Goal: Communication & Community: Share content

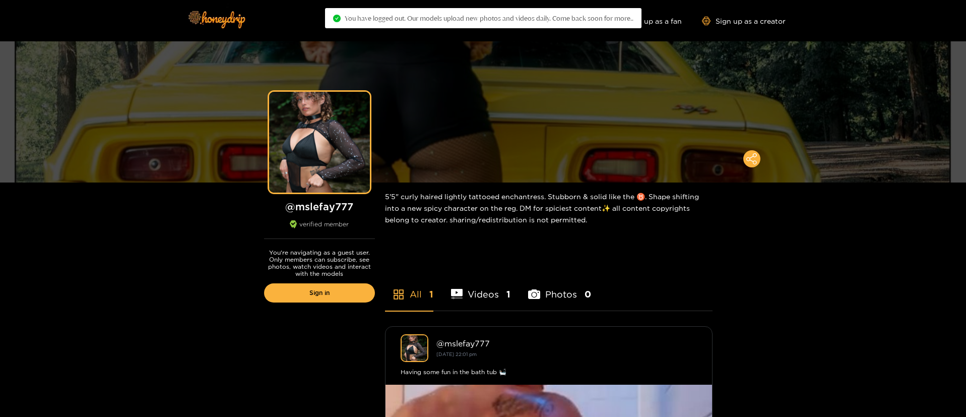
click at [340, 310] on div "You're navigating as a guest user. Only members can subscribe, see photos, watc…" at bounding box center [319, 278] width 131 height 79
click at [342, 288] on link "Sign in" at bounding box center [319, 292] width 111 height 19
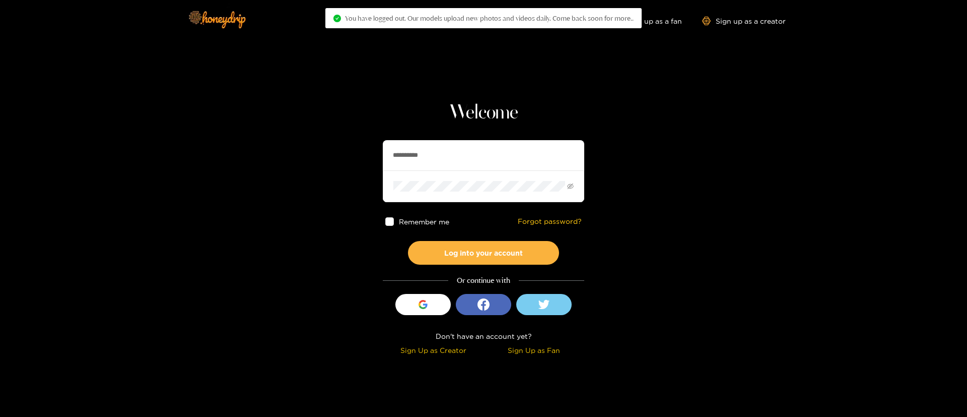
click at [424, 163] on input "**********" at bounding box center [484, 155] width 202 height 30
paste input "text"
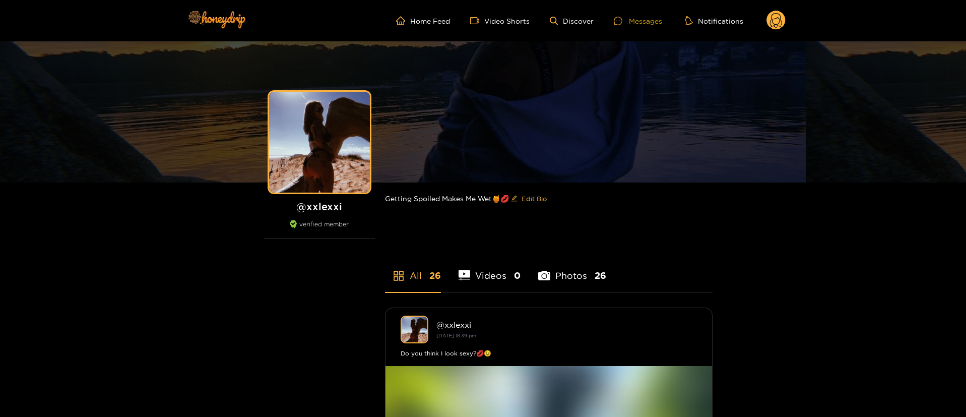
click at [653, 22] on div "Messages" at bounding box center [638, 21] width 48 height 12
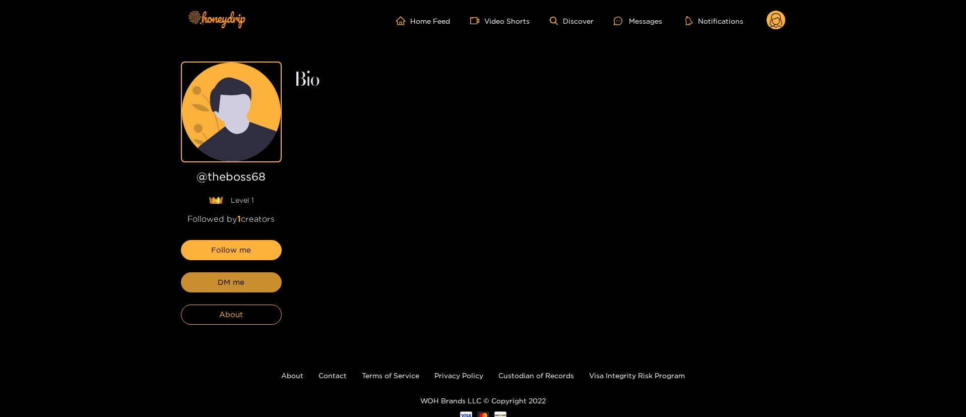
click at [255, 288] on button "DM me" at bounding box center [231, 282] width 101 height 20
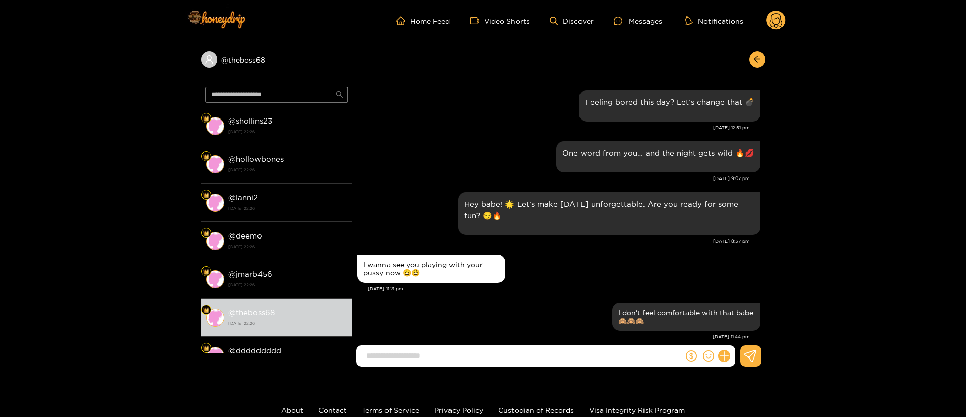
scroll to position [1445, 0]
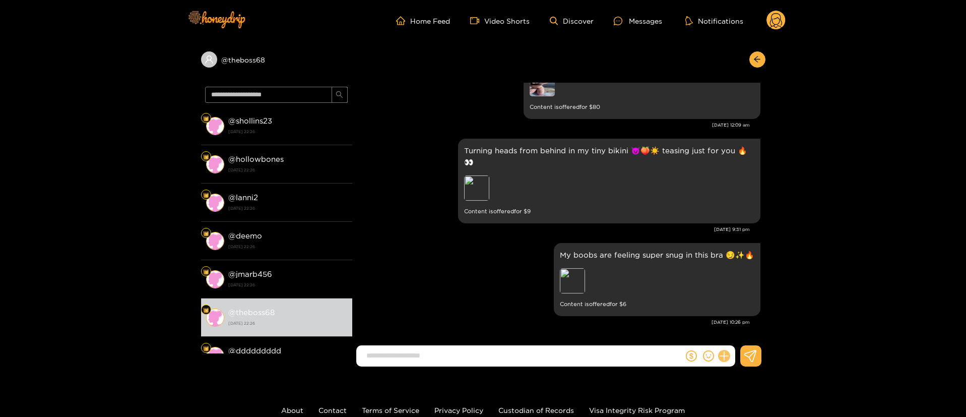
click at [722, 357] on icon at bounding box center [724, 356] width 12 height 12
click at [732, 336] on button at bounding box center [742, 331] width 35 height 23
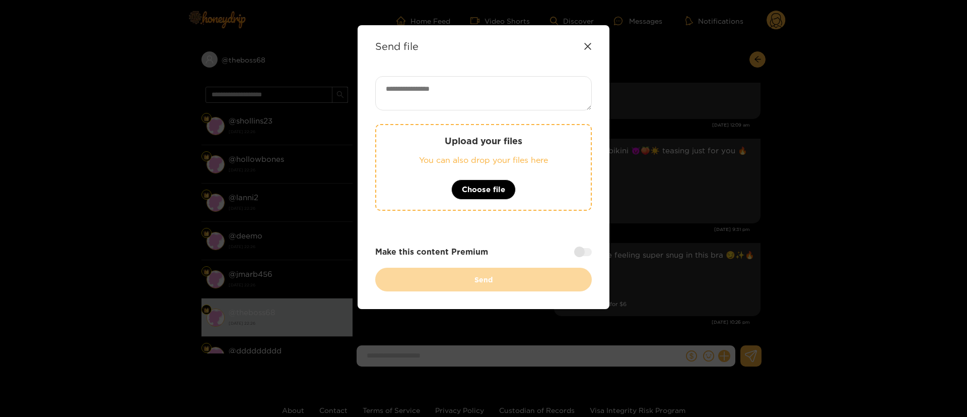
click at [507, 101] on textarea at bounding box center [483, 93] width 217 height 34
click at [584, 49] on icon at bounding box center [588, 46] width 8 height 8
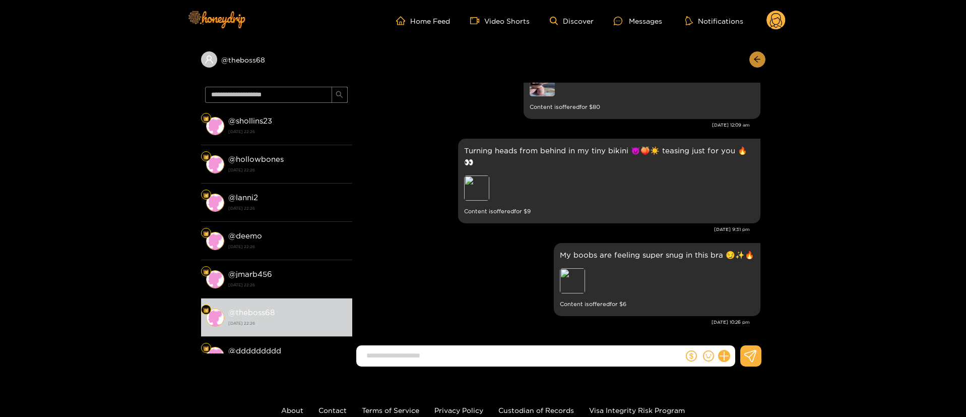
click at [762, 64] on button "button" at bounding box center [757, 59] width 16 height 16
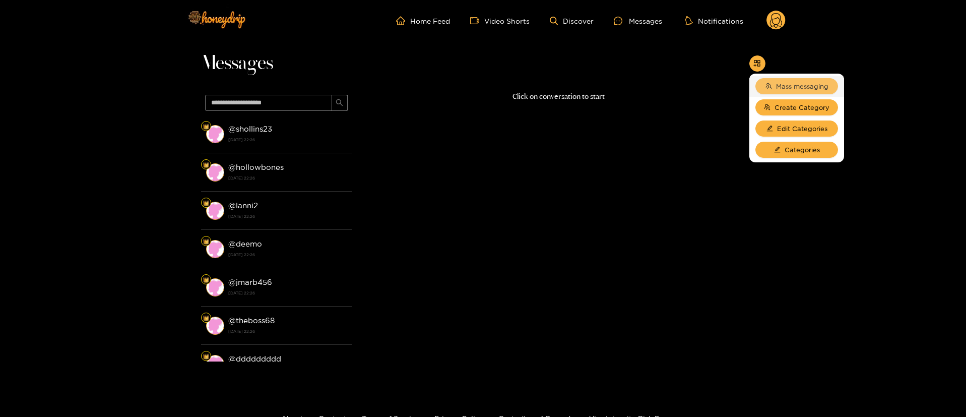
click at [788, 84] on span "Mass messaging" at bounding box center [802, 86] width 52 height 10
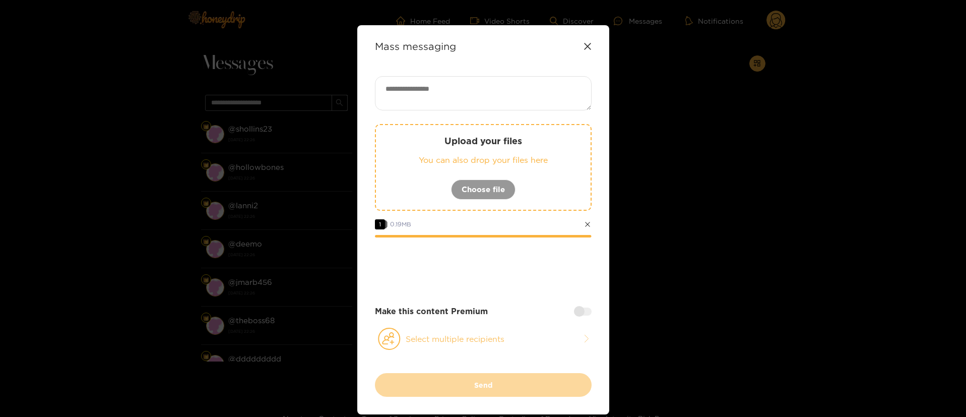
click at [462, 337] on button "Select multiple recipients" at bounding box center [483, 338] width 217 height 23
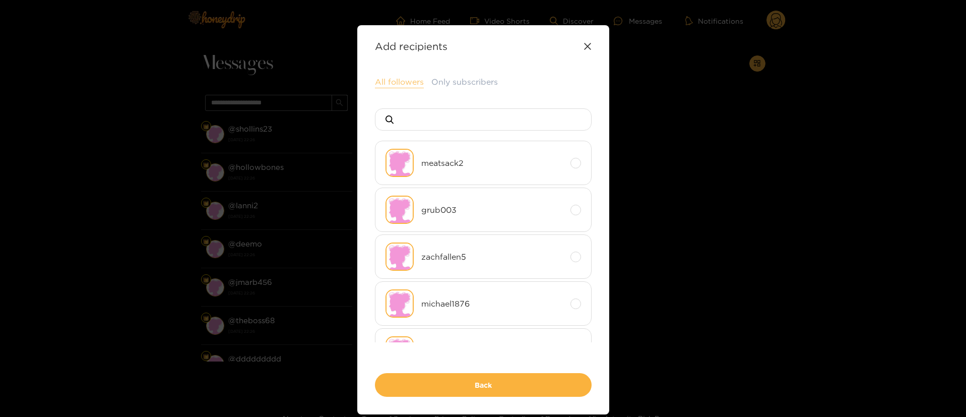
click at [401, 76] on button "All followers" at bounding box center [399, 82] width 49 height 12
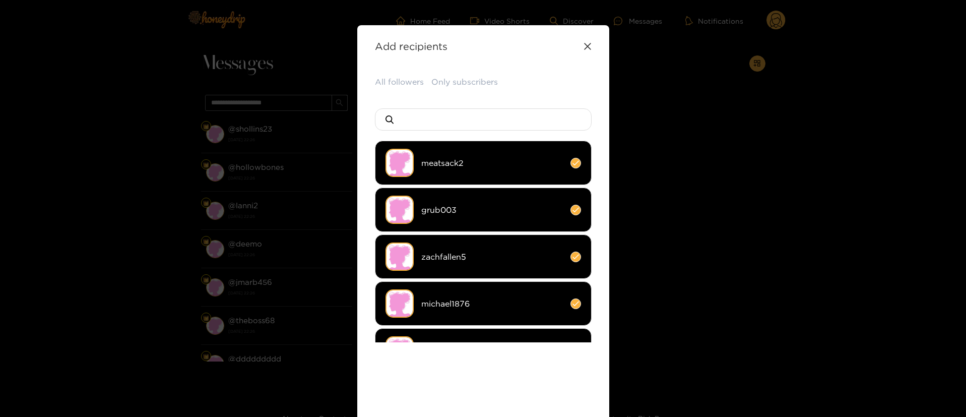
click at [578, 89] on div "All followers Only subscribers meatsack2 grub003 zachfallen5 michael1876 airose…" at bounding box center [483, 261] width 217 height 370
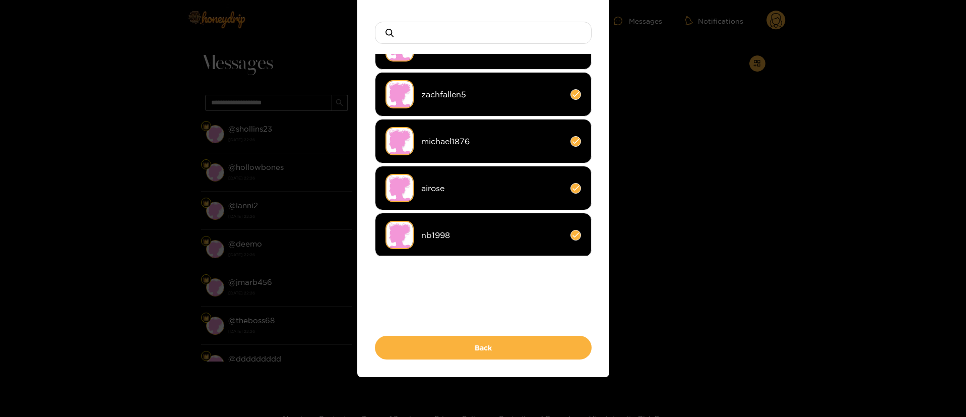
scroll to position [87, 0]
click at [498, 359] on div "Add recipients Upload your files You can also drop your files here Choose file …" at bounding box center [483, 157] width 252 height 438
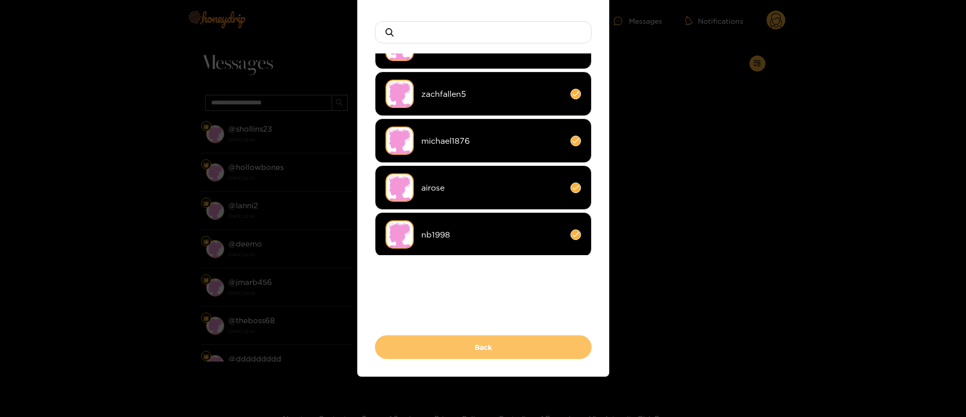
click at [498, 350] on button "Back" at bounding box center [483, 347] width 217 height 24
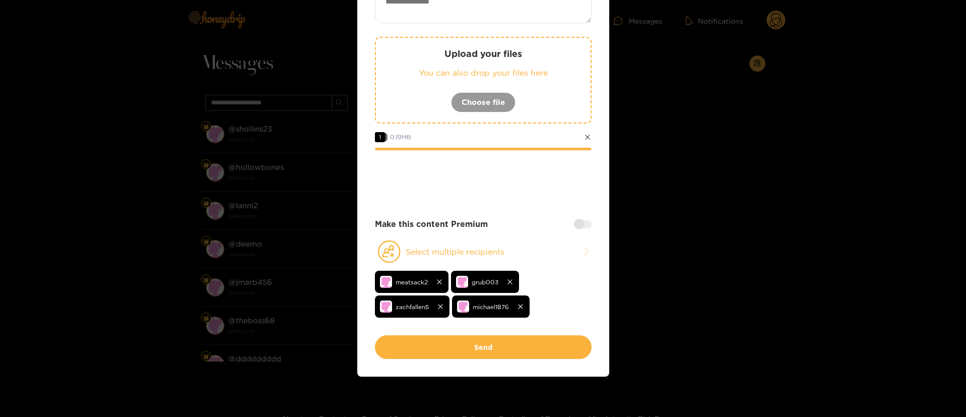
click at [582, 226] on div at bounding box center [583, 224] width 18 height 8
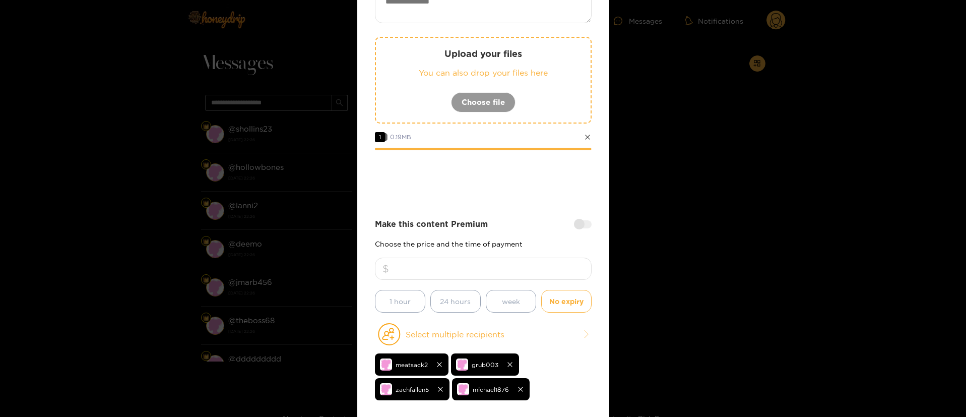
click at [524, 275] on input "number" at bounding box center [483, 268] width 217 height 22
click at [583, 226] on div at bounding box center [583, 224] width 18 height 8
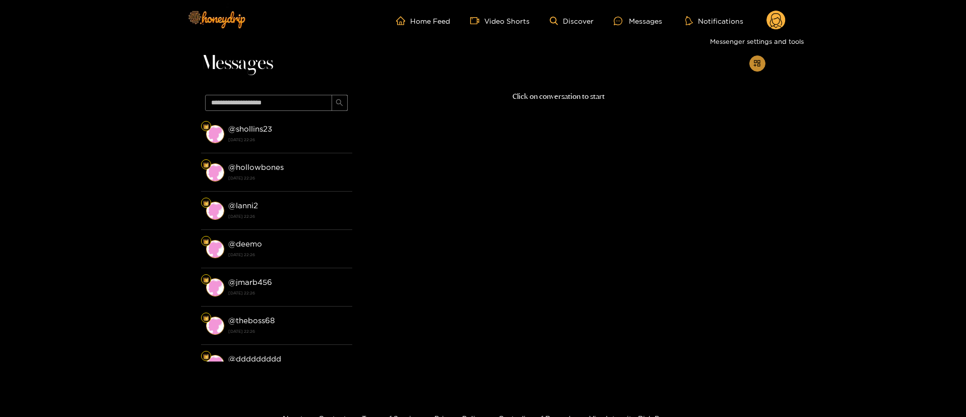
click at [759, 65] on icon "appstore-add" at bounding box center [757, 63] width 8 height 8
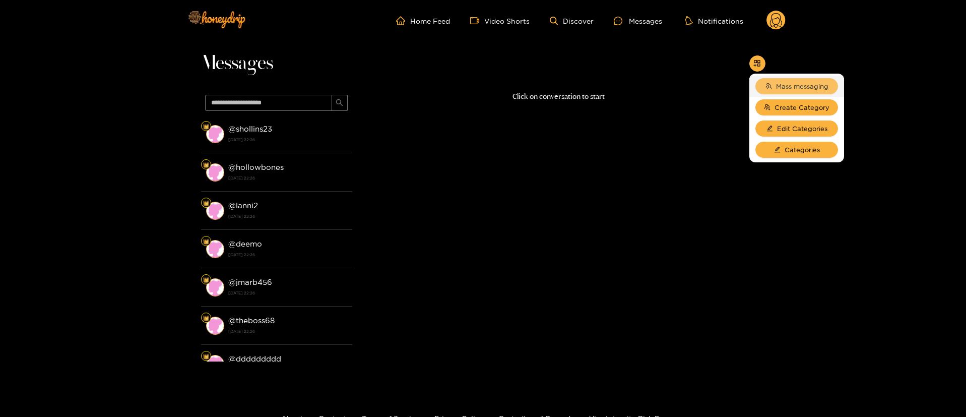
click at [779, 87] on span "Mass messaging" at bounding box center [802, 86] width 52 height 10
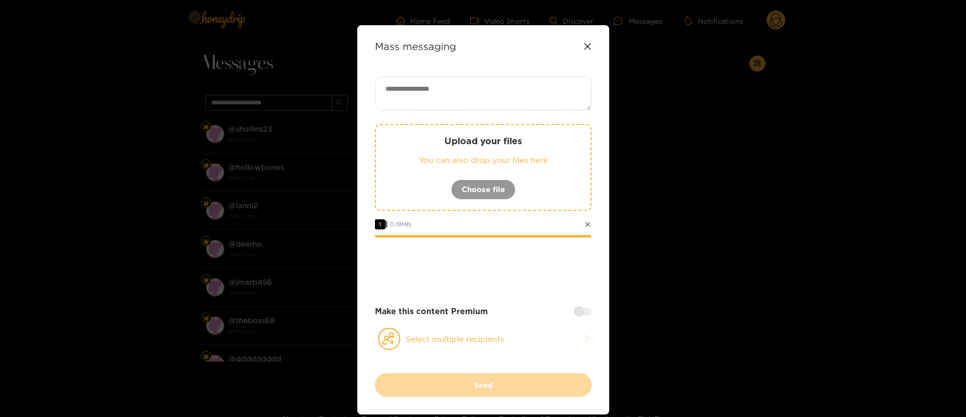
drag, startPoint x: 496, startPoint y: 338, endPoint x: 505, endPoint y: 306, distance: 32.9
click at [496, 338] on button "Select multiple recipients" at bounding box center [483, 338] width 217 height 23
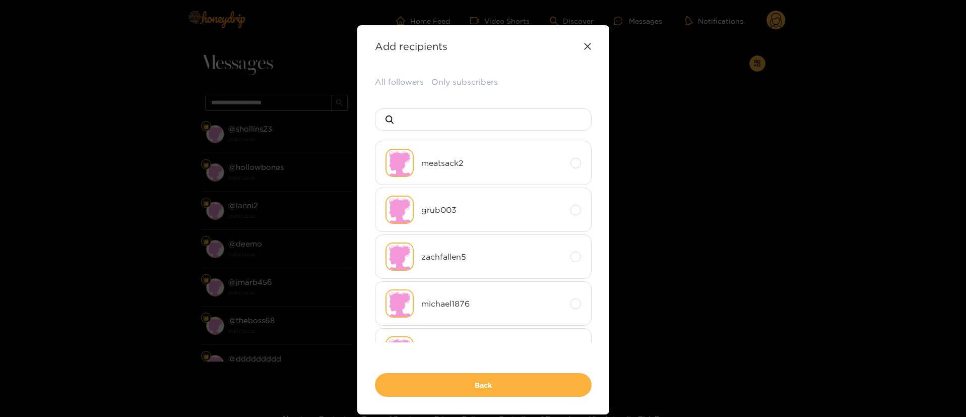
drag, startPoint x: 390, startPoint y: 79, endPoint x: 398, endPoint y: 95, distance: 18.7
click at [392, 84] on button "All followers" at bounding box center [399, 82] width 49 height 12
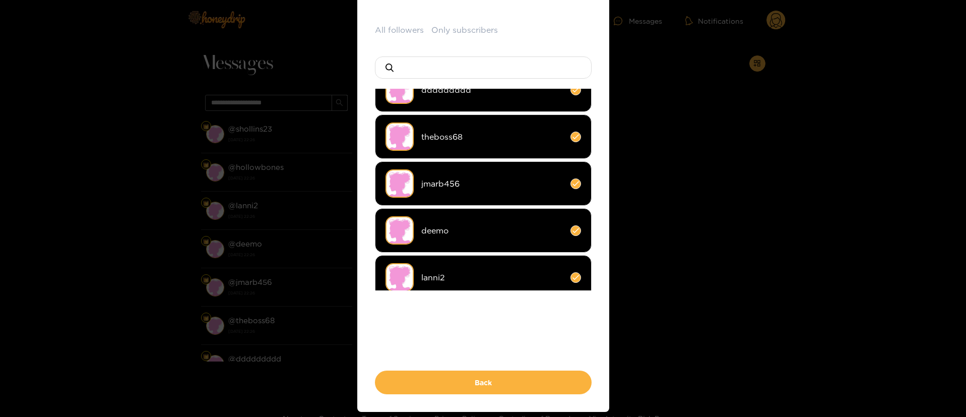
scroll to position [76, 0]
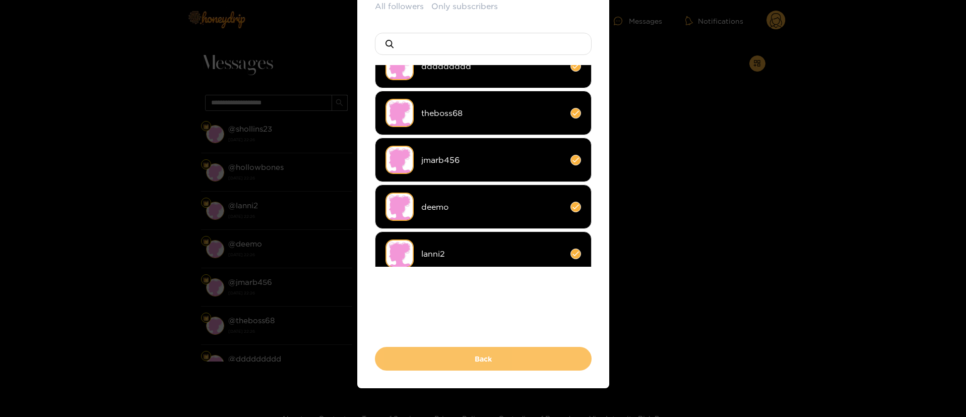
click at [522, 360] on button "Back" at bounding box center [483, 359] width 217 height 24
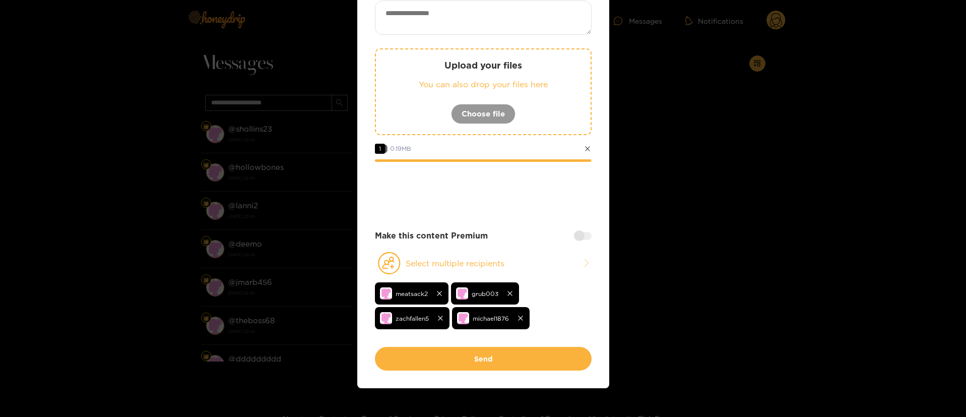
click at [441, 19] on textarea at bounding box center [483, 18] width 217 height 34
paste textarea "**********"
type textarea "**********"
click at [512, 197] on div at bounding box center [483, 189] width 217 height 40
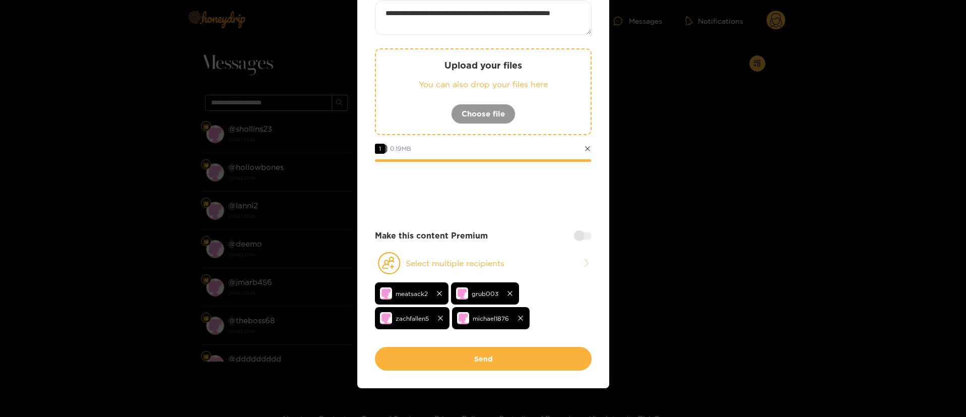
click at [516, 190] on div at bounding box center [483, 189] width 217 height 40
click at [512, 180] on div at bounding box center [483, 189] width 217 height 40
click at [512, 179] on div at bounding box center [483, 189] width 217 height 40
click at [518, 184] on div at bounding box center [483, 189] width 217 height 40
click at [512, 184] on div at bounding box center [483, 189] width 217 height 40
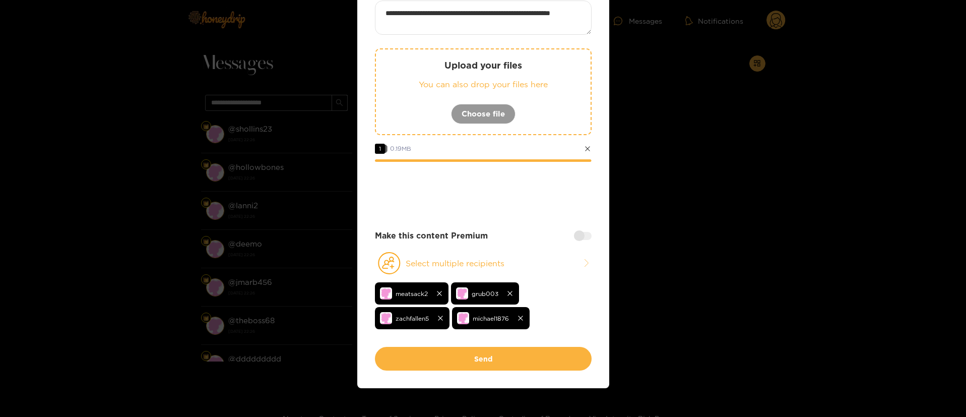
click at [512, 184] on div at bounding box center [483, 189] width 217 height 40
click at [509, 182] on div at bounding box center [483, 189] width 217 height 40
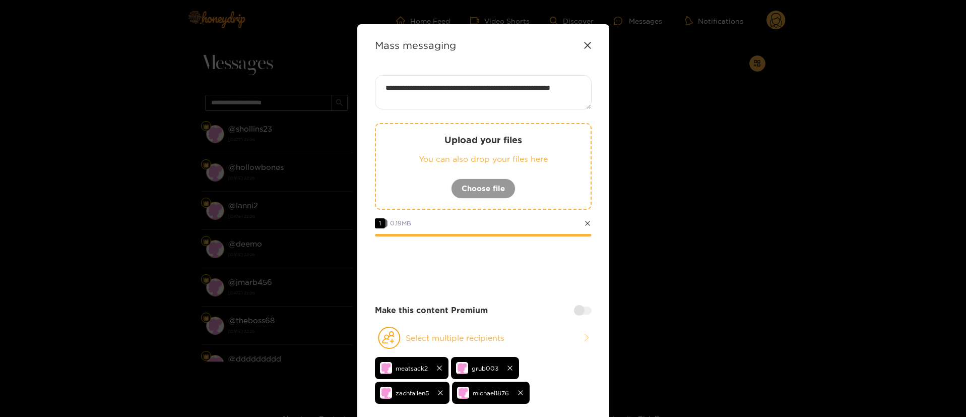
scroll to position [0, 0]
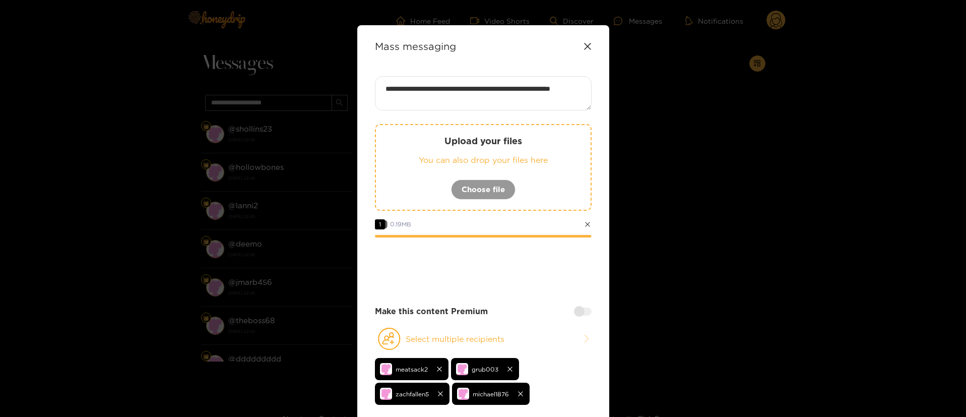
click at [504, 269] on div at bounding box center [483, 265] width 217 height 40
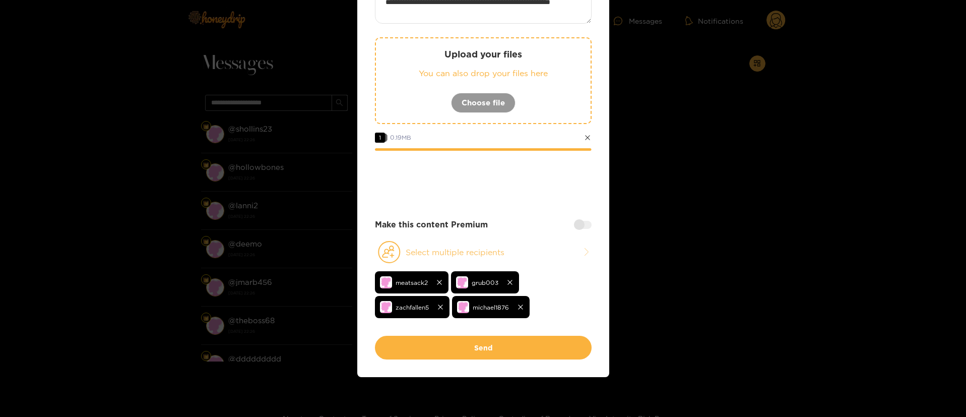
scroll to position [87, 0]
click at [505, 158] on div at bounding box center [483, 178] width 217 height 40
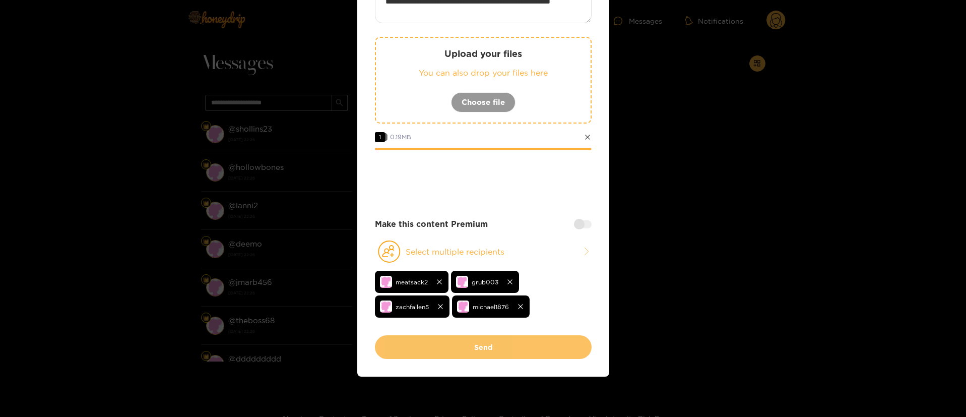
click at [511, 339] on button "Send" at bounding box center [483, 347] width 217 height 24
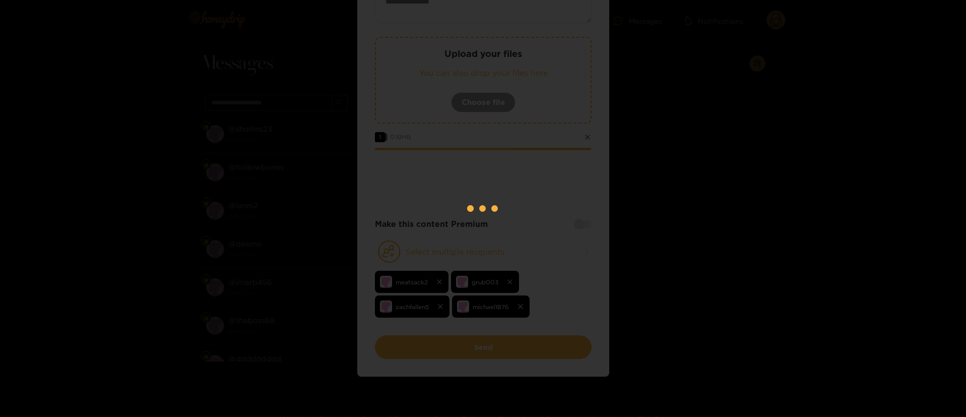
scroll to position [0, 0]
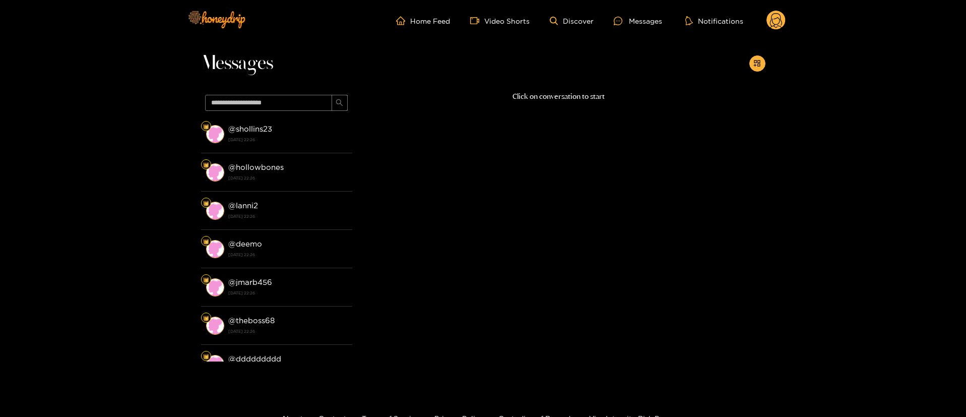
click at [792, 17] on header "Home Feed Video Shorts Discover Messages Notifications 0 videos discover messag…" at bounding box center [483, 20] width 966 height 41
click at [783, 20] on circle at bounding box center [775, 20] width 19 height 19
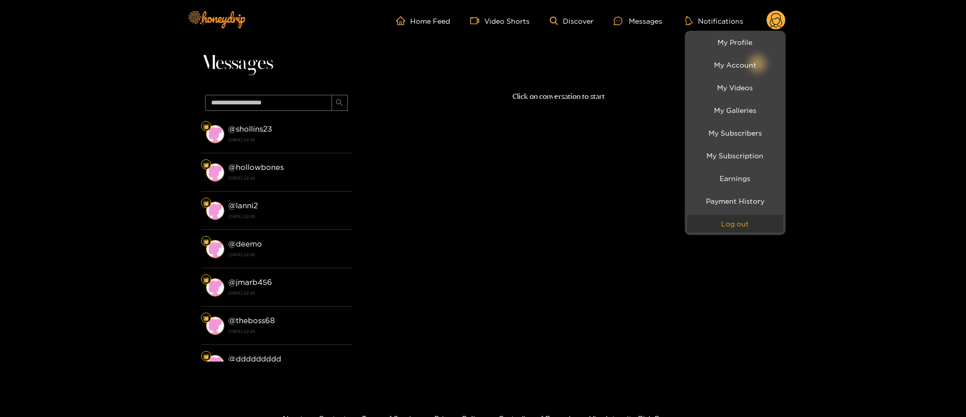
click at [761, 228] on button "Log out" at bounding box center [735, 224] width 96 height 18
